Goal: Transaction & Acquisition: Purchase product/service

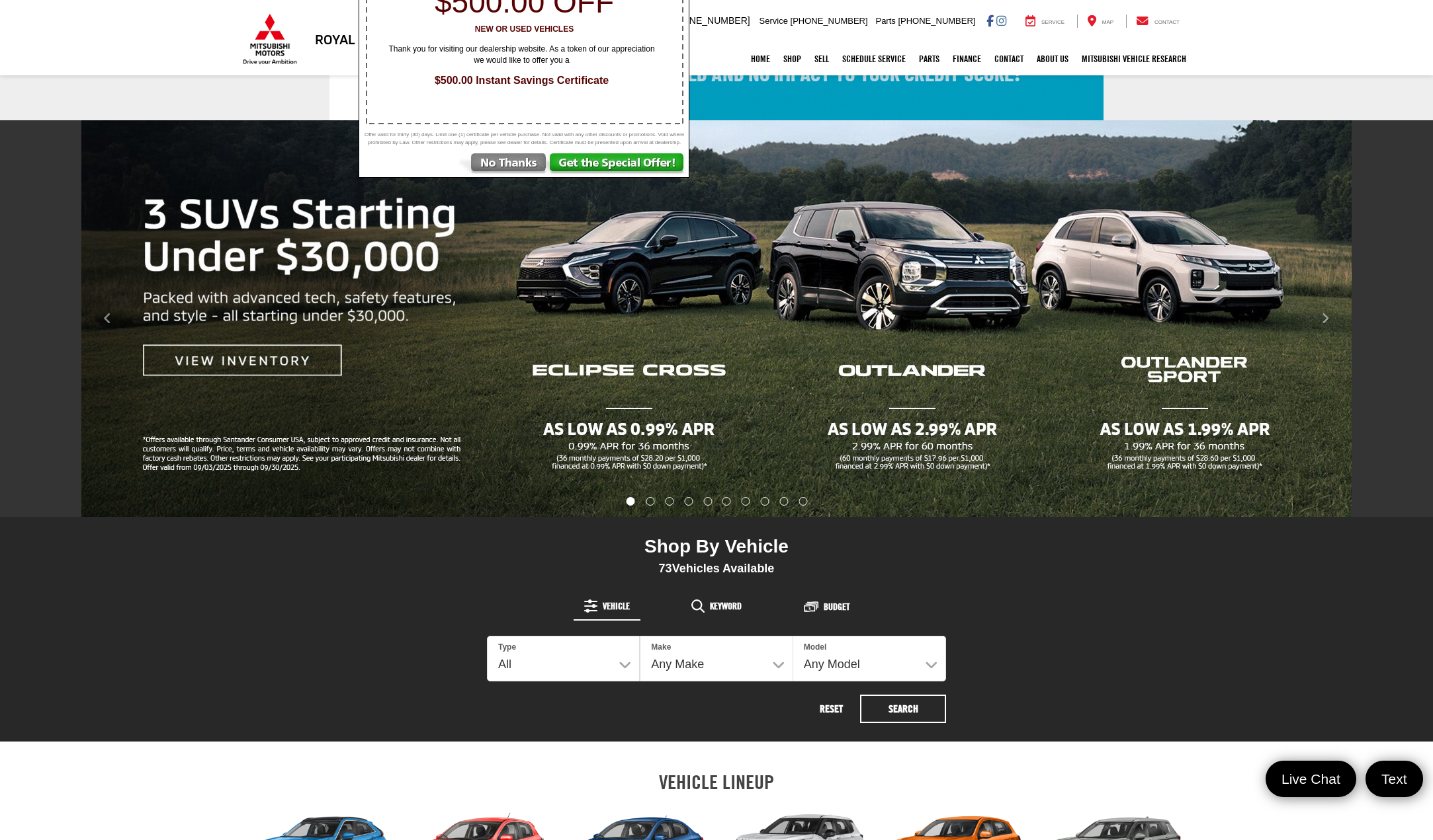
scroll to position [132, 0]
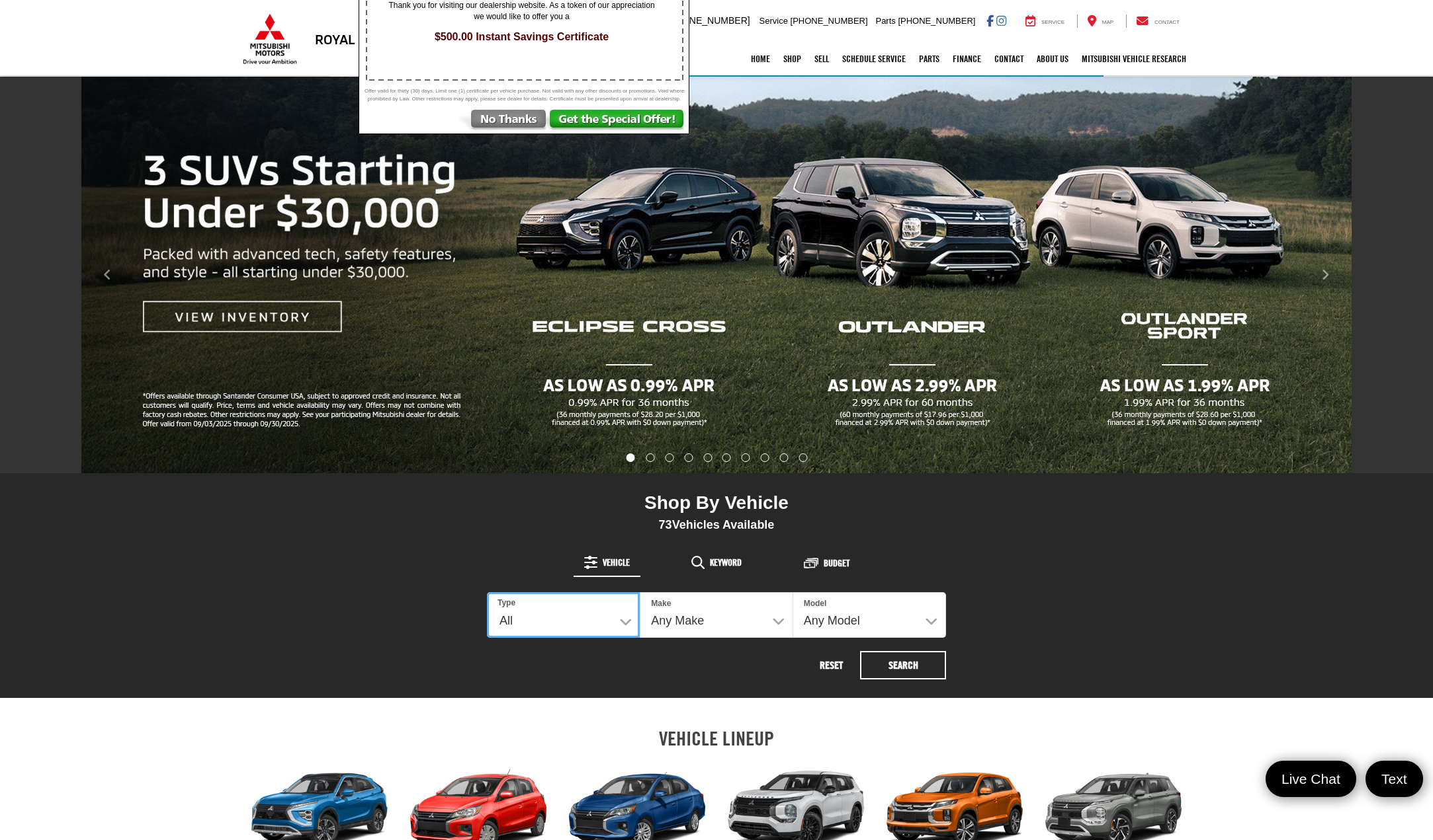
click at [552, 607] on select "All New Used" at bounding box center [563, 615] width 152 height 46
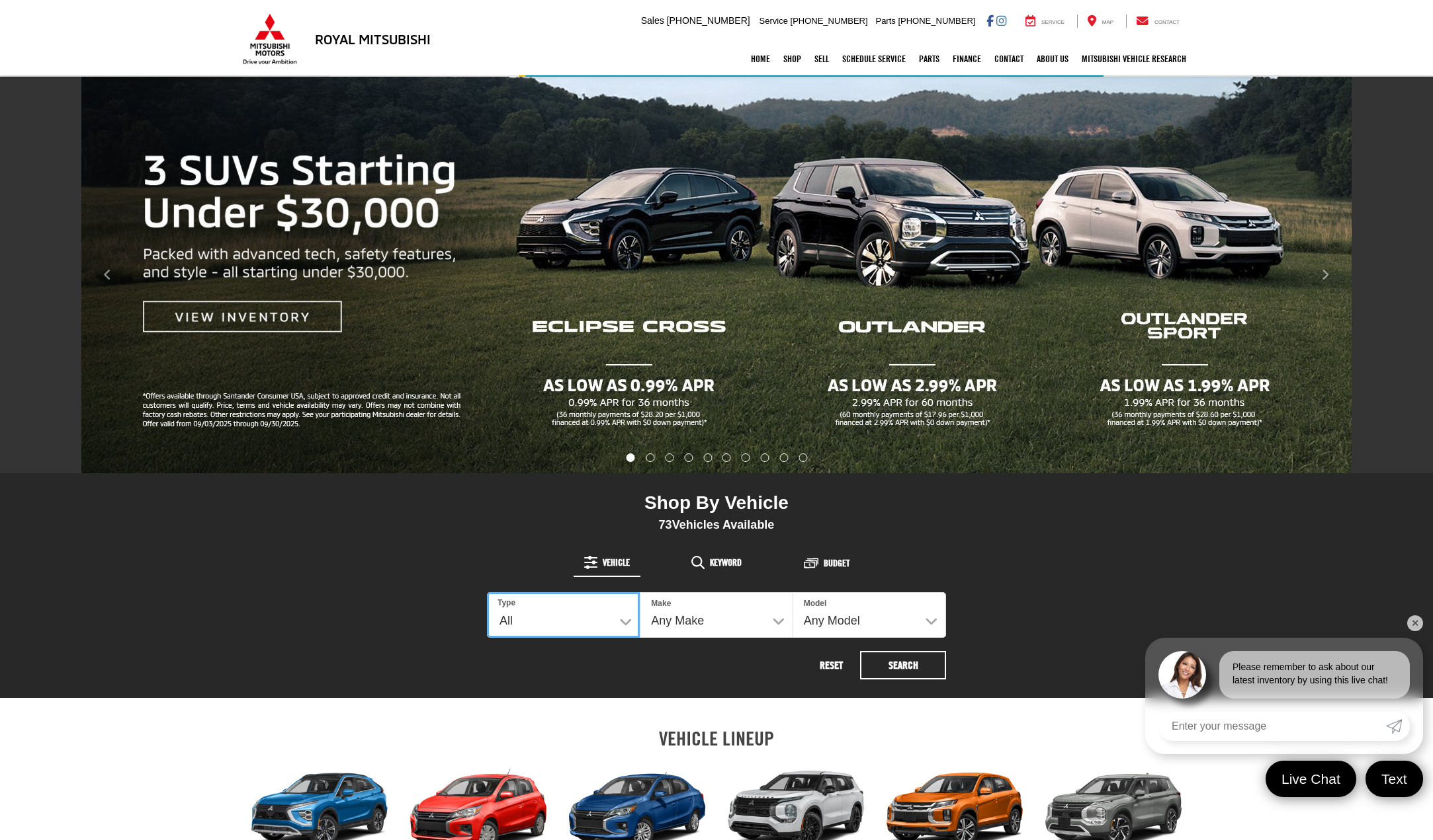
click at [540, 624] on select "All New Used" at bounding box center [563, 615] width 152 height 46
select select "Type:U"
click at [487, 592] on select "All New Used" at bounding box center [563, 615] width 152 height 46
select select
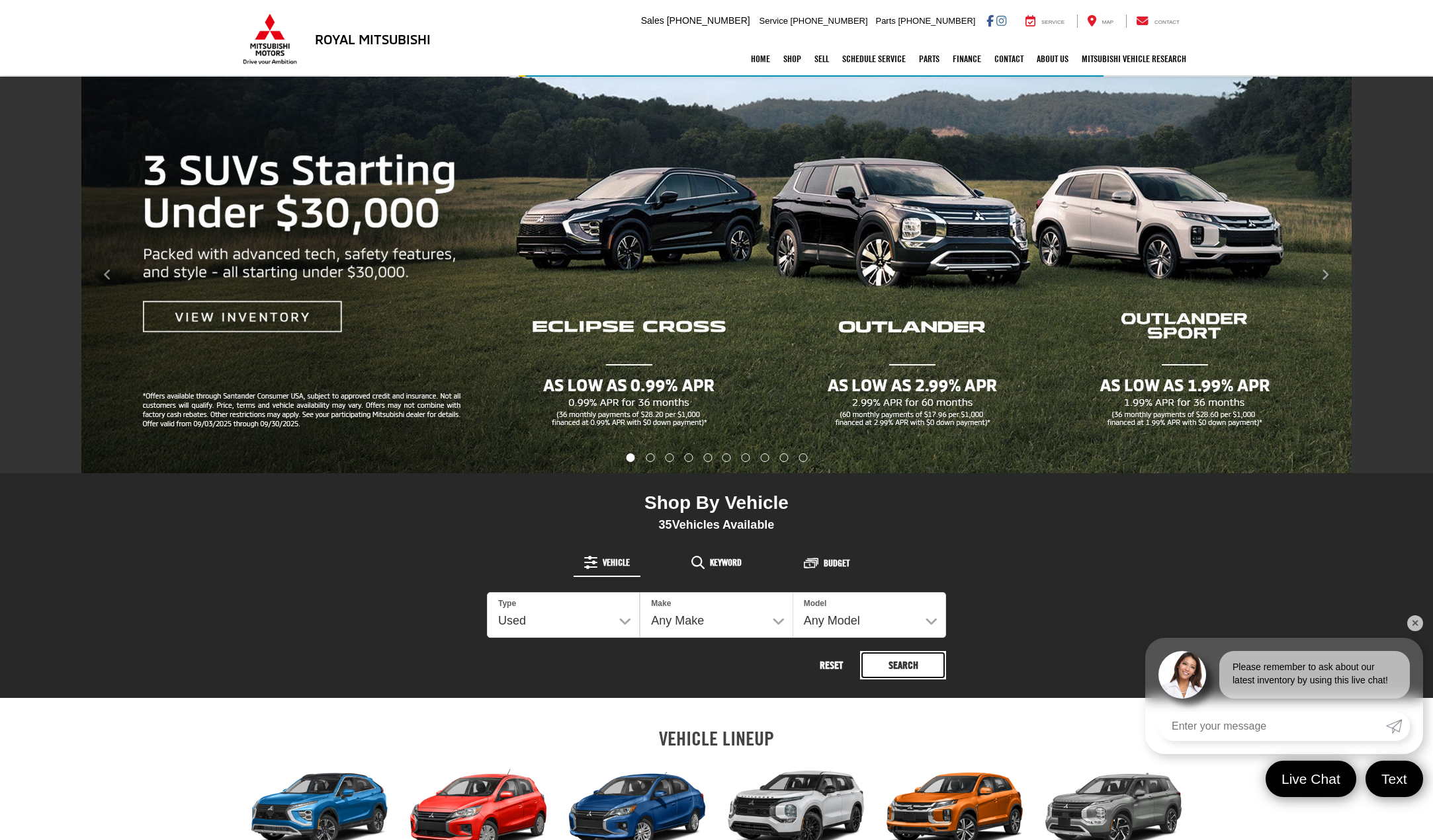
click at [907, 667] on button "Search" at bounding box center [903, 666] width 86 height 29
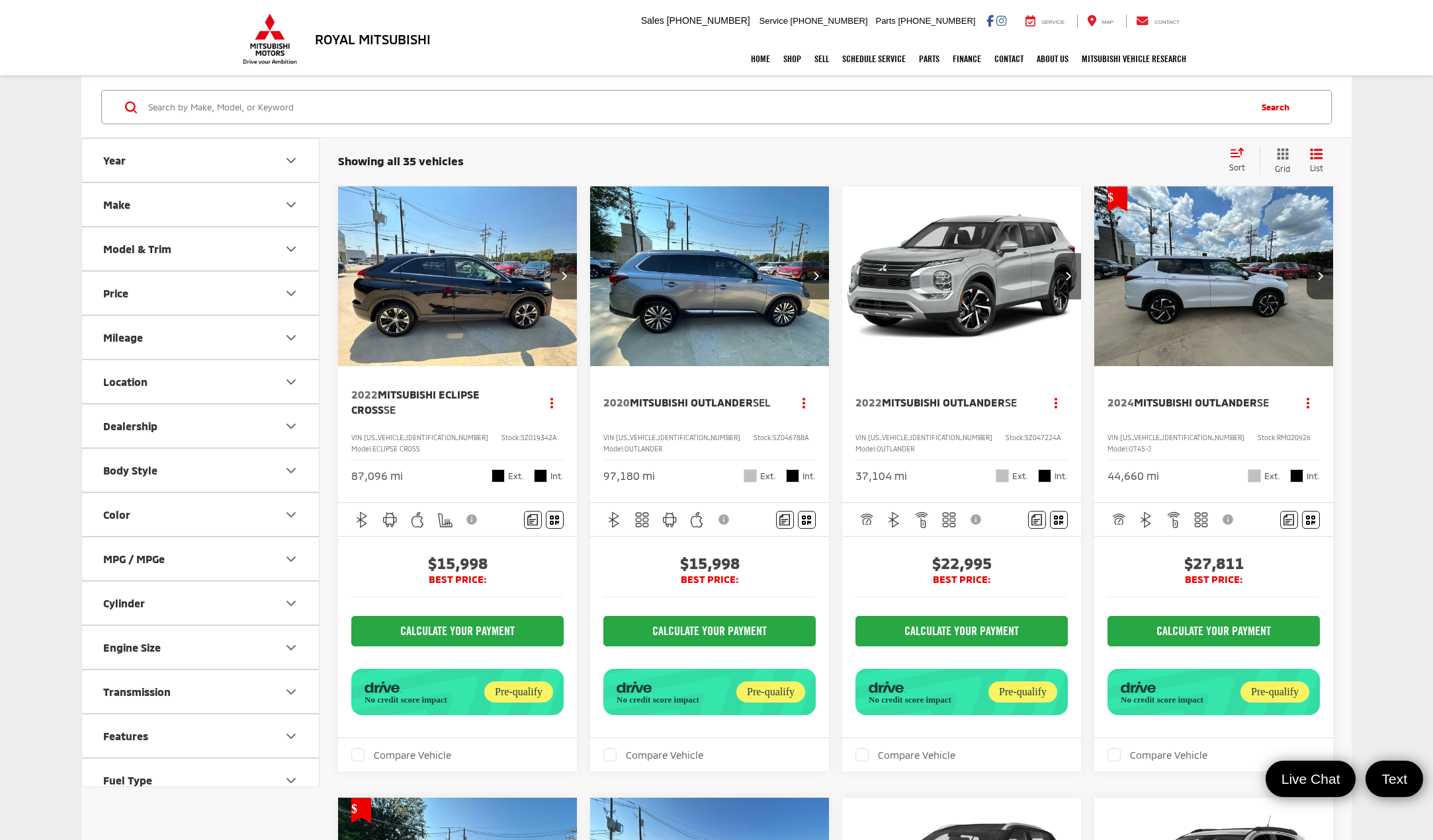
click at [1233, 157] on icon "Select sort value" at bounding box center [1237, 152] width 12 height 8
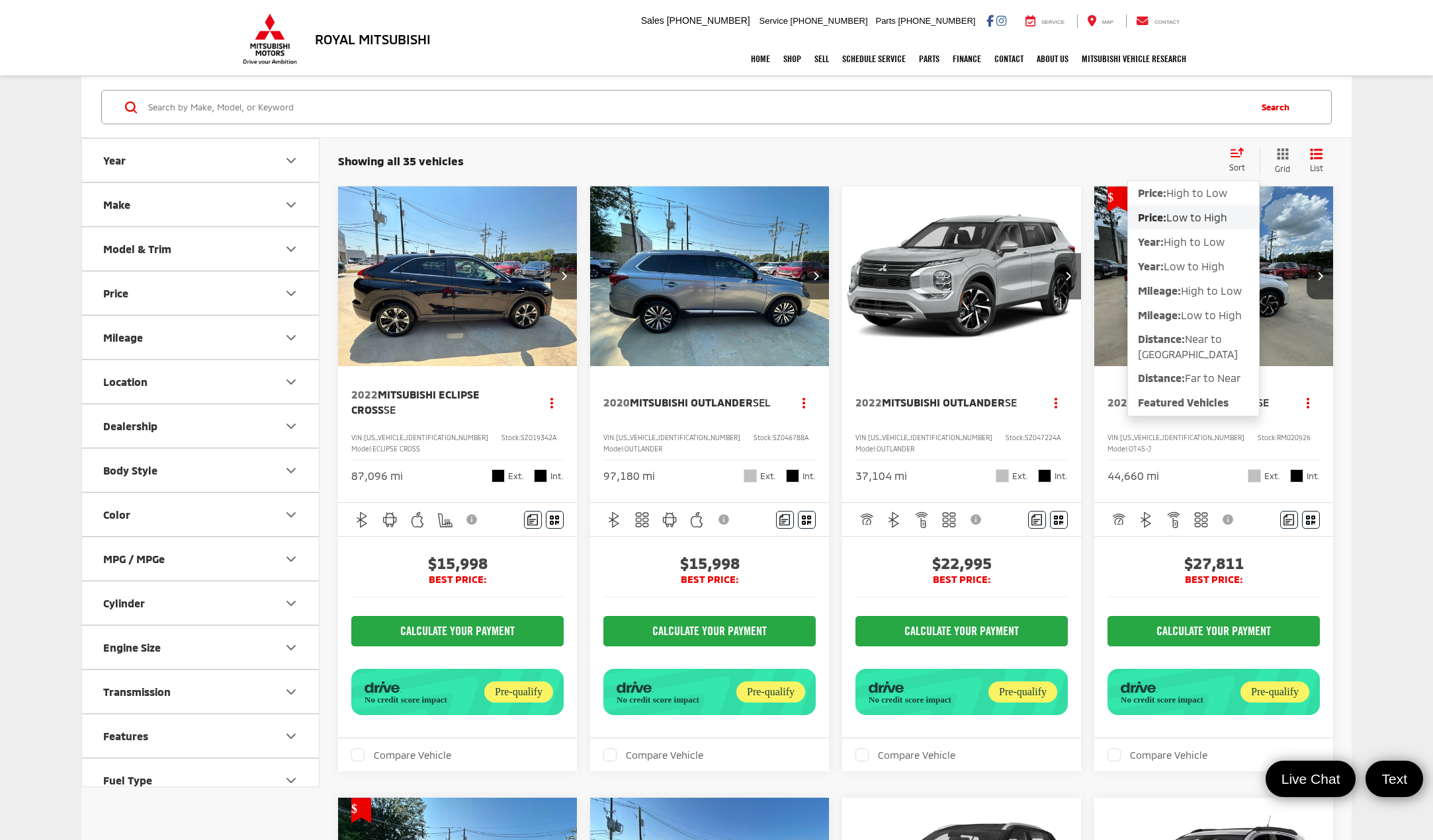
click at [1211, 219] on span "Low to High" at bounding box center [1196, 217] width 61 height 13
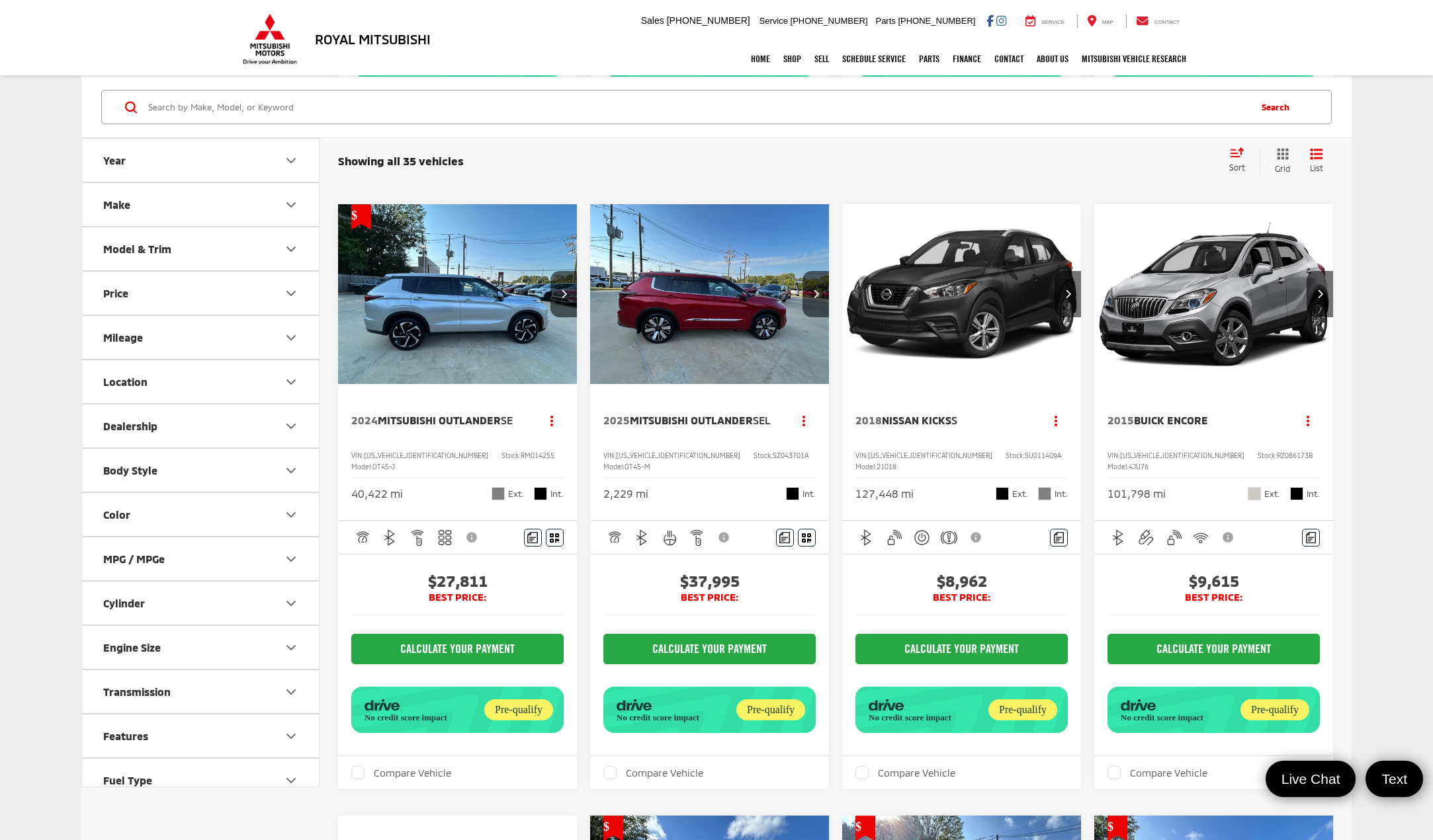
scroll to position [595, 0]
